Goal: Information Seeking & Learning: Learn about a topic

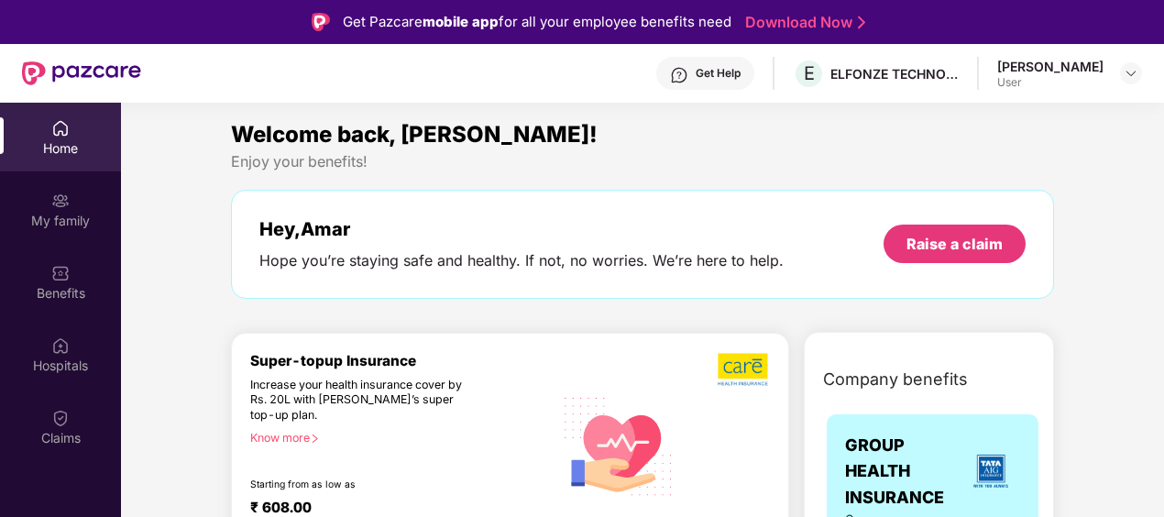
click at [748, 62] on div "Get Help" at bounding box center [706, 73] width 98 height 33
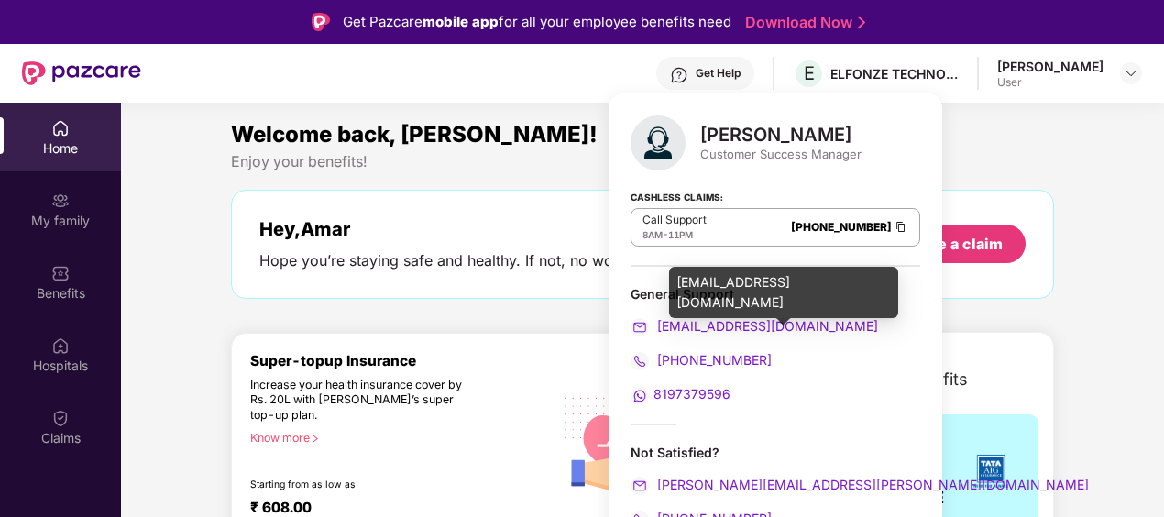
drag, startPoint x: 761, startPoint y: 325, endPoint x: 812, endPoint y: 343, distance: 54.5
click at [812, 347] on div "General Support [EMAIL_ADDRESS][DOMAIN_NAME] [PHONE_NUMBER] 8197379596" at bounding box center [776, 345] width 290 height 120
drag, startPoint x: 808, startPoint y: 323, endPoint x: 657, endPoint y: 331, distance: 150.6
click at [657, 331] on div "[EMAIL_ADDRESS][DOMAIN_NAME]" at bounding box center [776, 326] width 290 height 20
copy span "[EMAIL_ADDRESS][DOMAIN_NAME]"
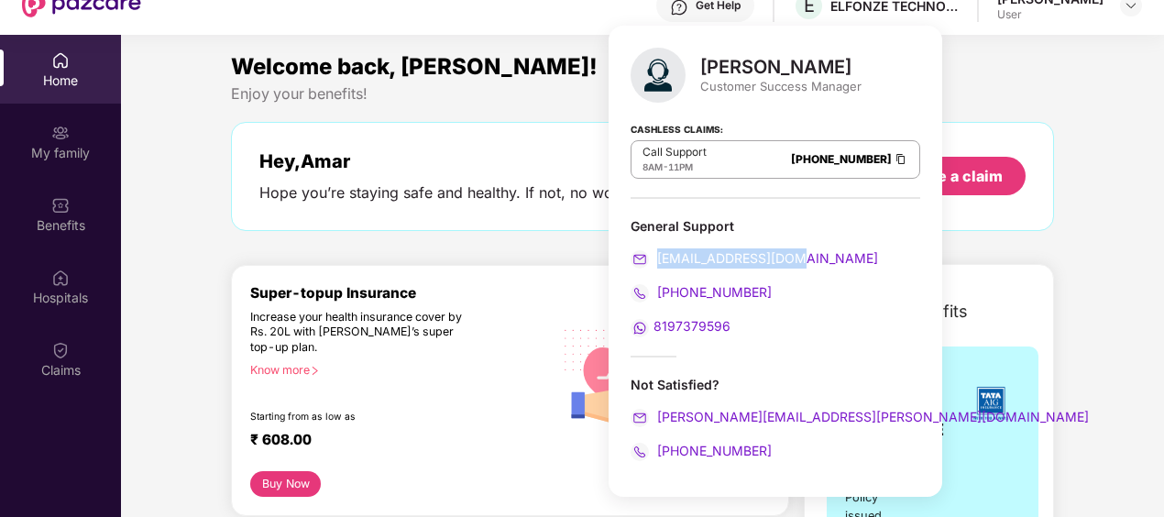
scroll to position [103, 0]
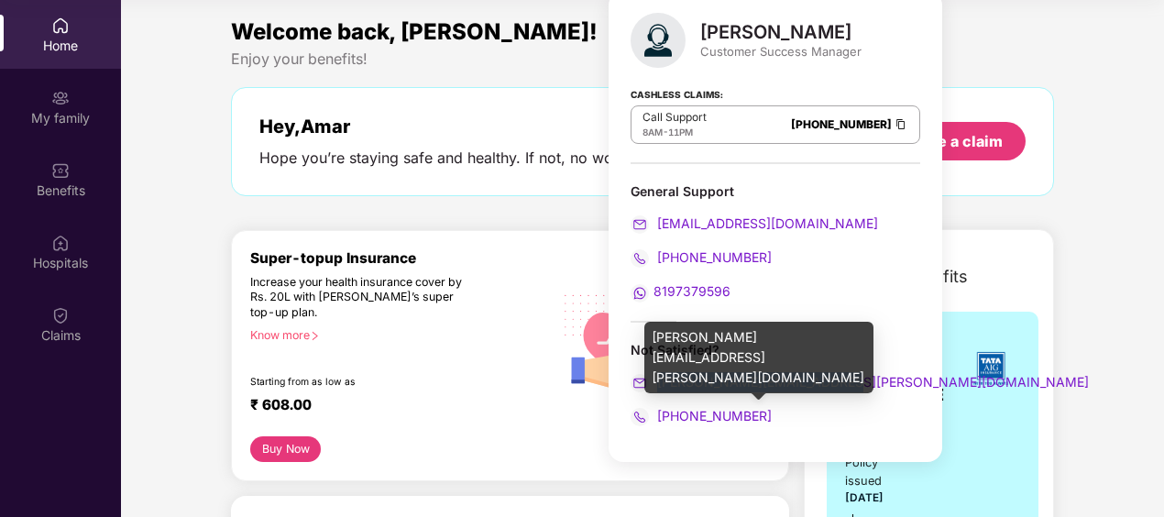
drag, startPoint x: 851, startPoint y: 380, endPoint x: 657, endPoint y: 383, distance: 194.4
click at [657, 383] on div "[PERSON_NAME][EMAIL_ADDRESS][PERSON_NAME][DOMAIN_NAME]" at bounding box center [776, 382] width 290 height 20
copy span "[PERSON_NAME][EMAIL_ADDRESS][PERSON_NAME][DOMAIN_NAME]"
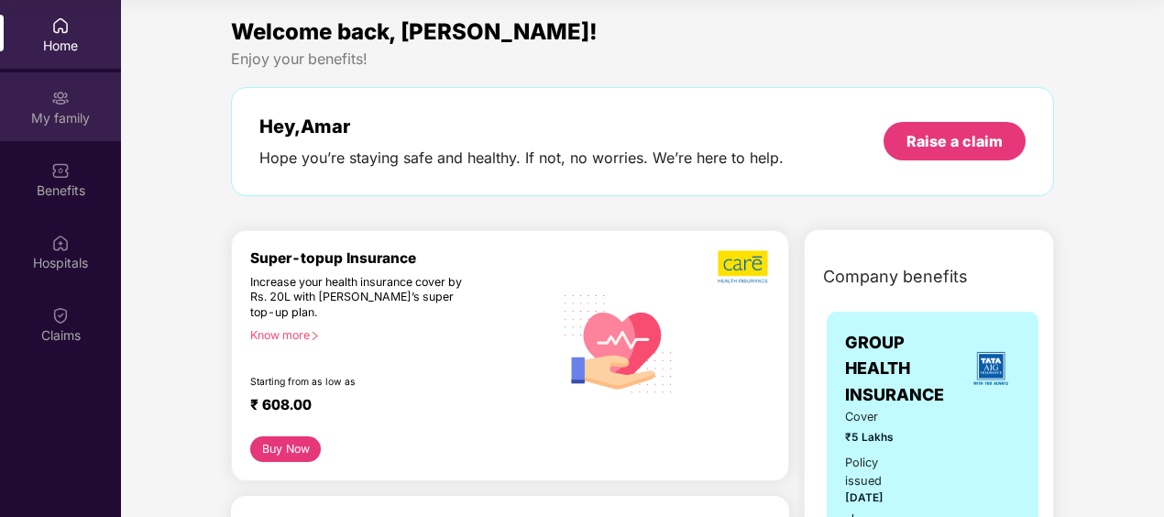
click at [48, 119] on div "My family" at bounding box center [60, 118] width 121 height 18
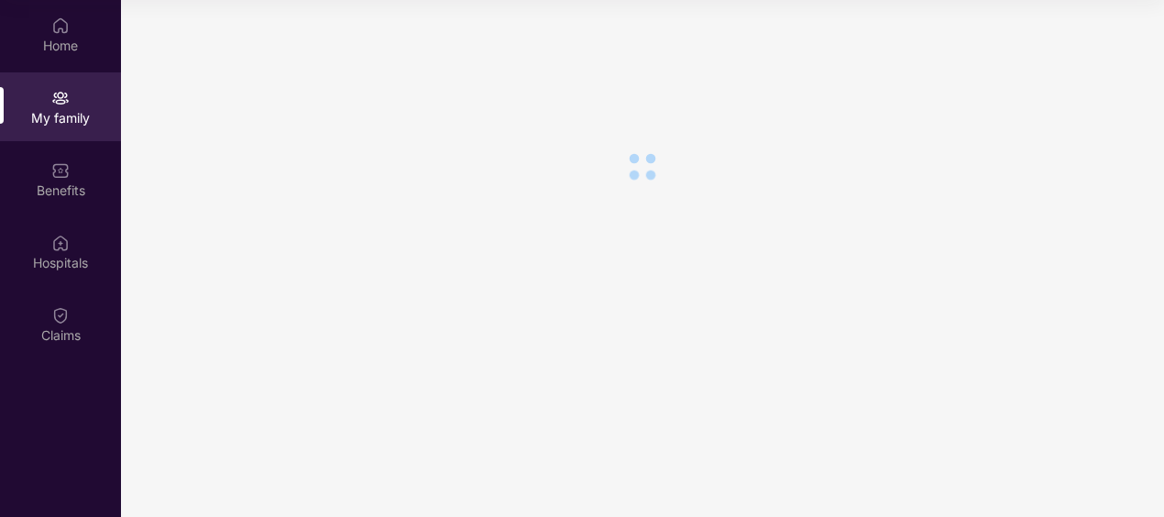
click at [60, 185] on div "Benefits" at bounding box center [60, 191] width 121 height 18
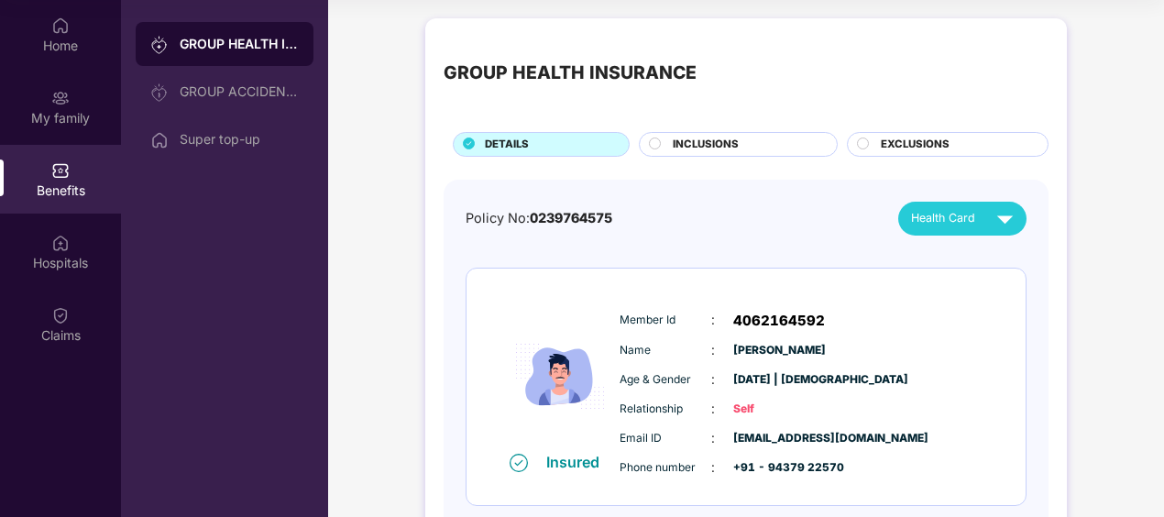
click at [569, 211] on span "0239764575" at bounding box center [571, 218] width 83 height 16
copy span "0239764575"
click at [229, 140] on div "Super top-up" at bounding box center [239, 139] width 119 height 15
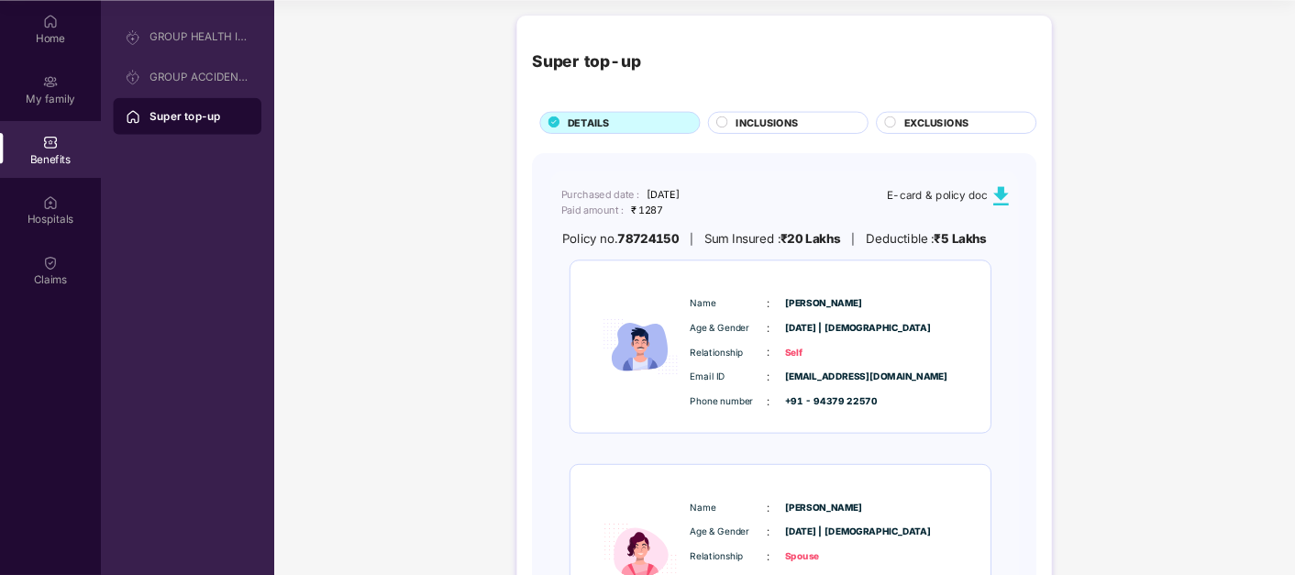
scroll to position [102, 0]
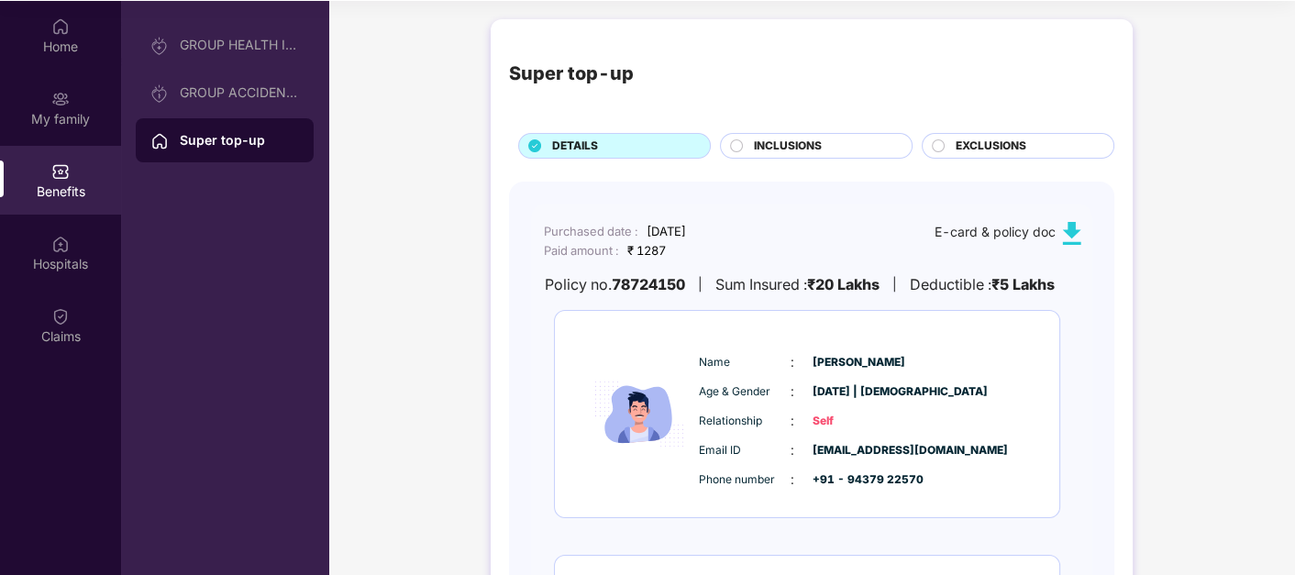
click at [1074, 227] on img at bounding box center [1071, 233] width 23 height 23
click at [270, 48] on div "GROUP HEALTH INSURANCE" at bounding box center [239, 45] width 119 height 15
